Goal: Find specific page/section

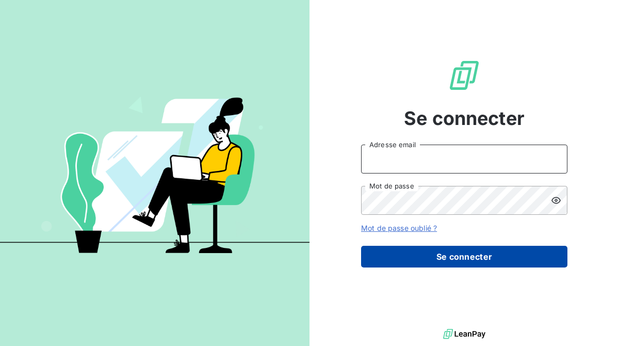
type input "[EMAIL_ADDRESS][DOMAIN_NAME]"
click at [412, 263] on button "Se connecter" at bounding box center [464, 257] width 206 height 22
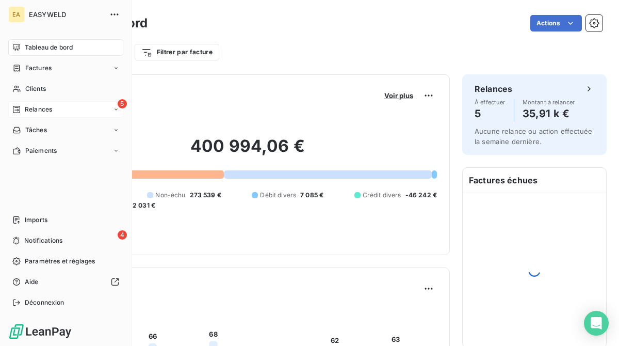
click at [8, 108] on div "5 Relances" at bounding box center [65, 109] width 115 height 17
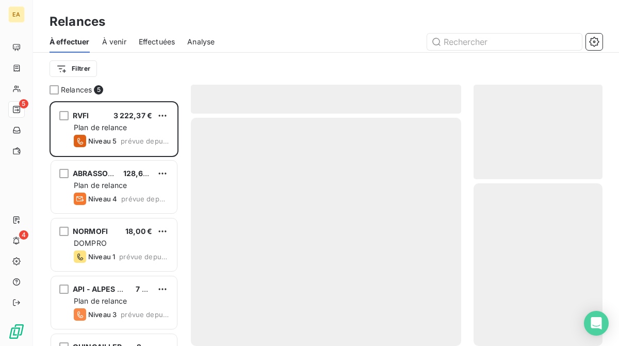
scroll to position [237, 121]
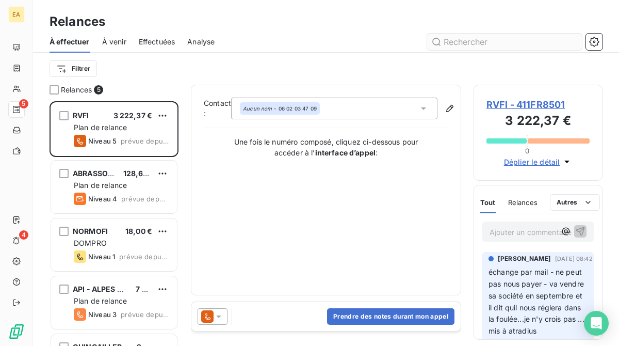
click at [485, 43] on input "text" at bounding box center [504, 42] width 155 height 17
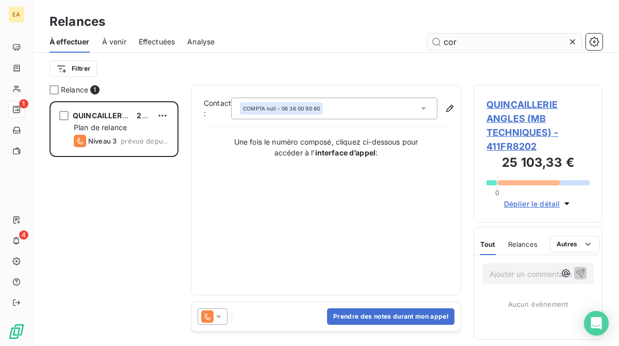
scroll to position [237, 121]
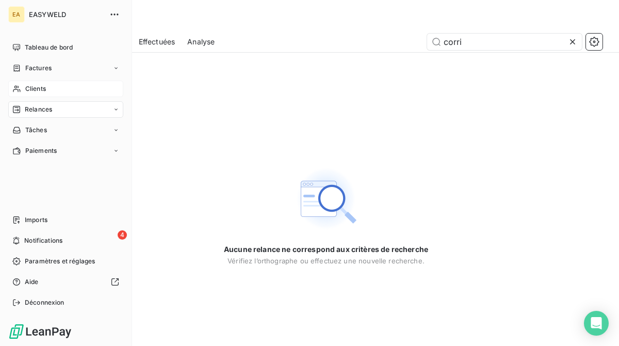
type input "corri"
click at [45, 88] on span "Clients" at bounding box center [35, 88] width 21 height 9
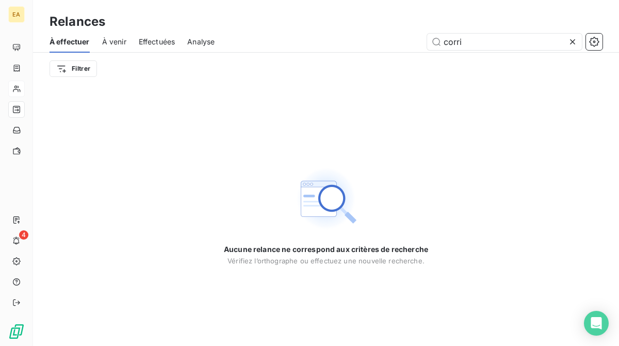
drag, startPoint x: 484, startPoint y: 49, endPoint x: 390, endPoint y: 50, distance: 94.4
click at [393, 50] on div "corri" at bounding box center [415, 42] width 376 height 17
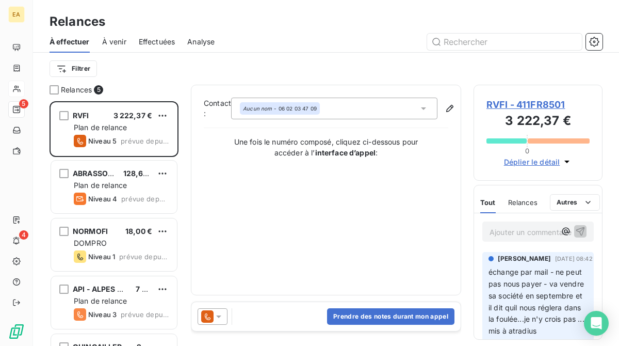
scroll to position [237, 121]
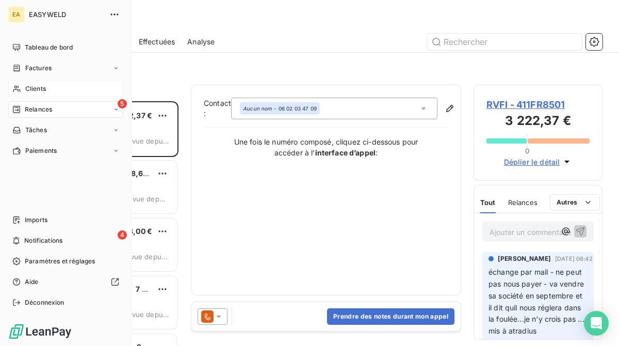
click at [61, 83] on div "Clients" at bounding box center [65, 88] width 115 height 17
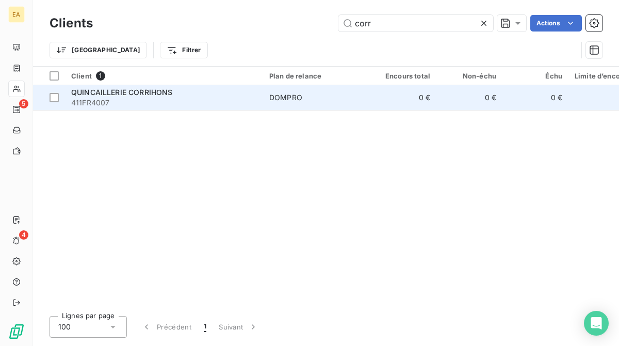
type input "corr"
click at [265, 98] on td "DOMPRO" at bounding box center [316, 97] width 107 height 25
